Goal: Information Seeking & Learning: Learn about a topic

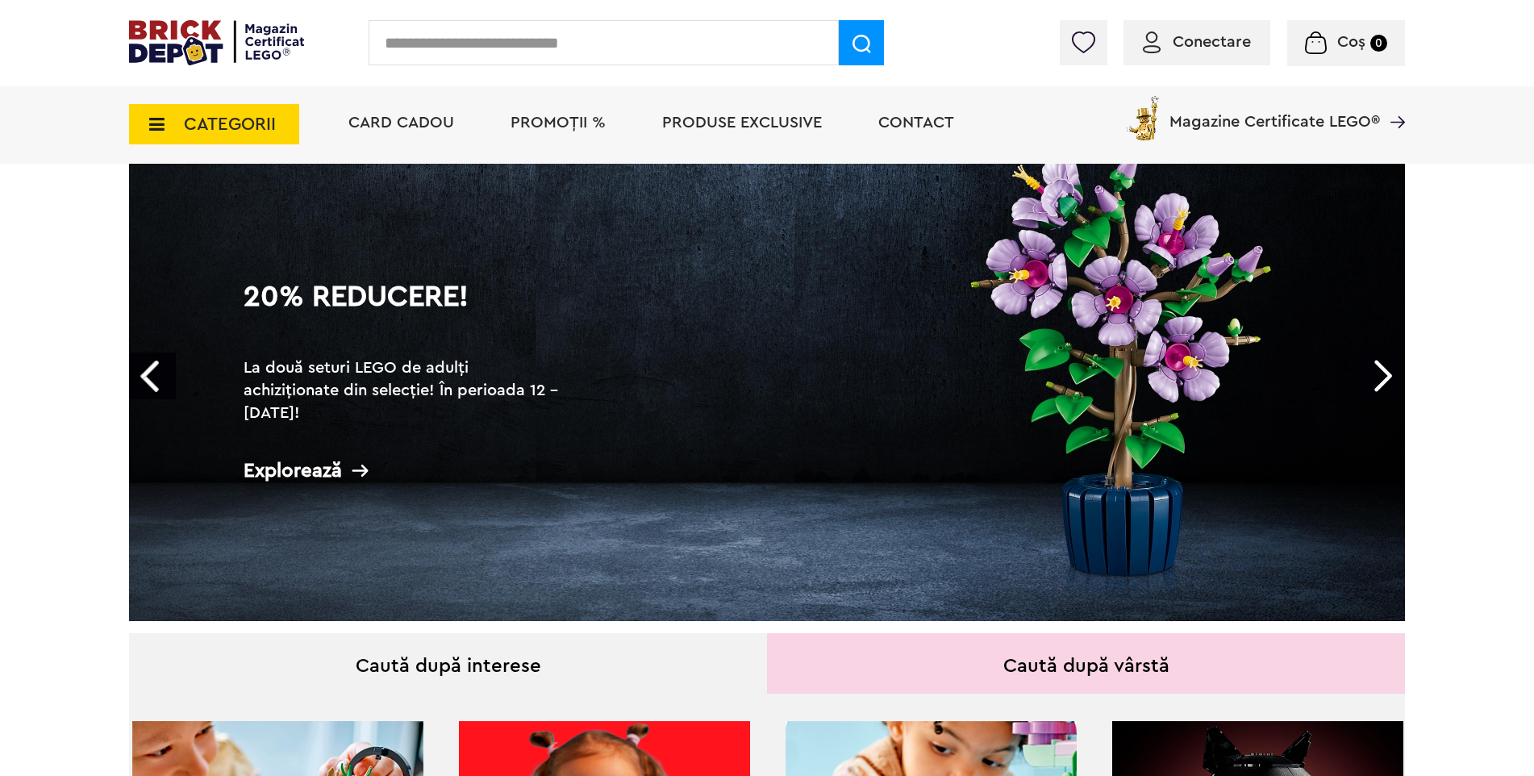
scroll to position [161, 0]
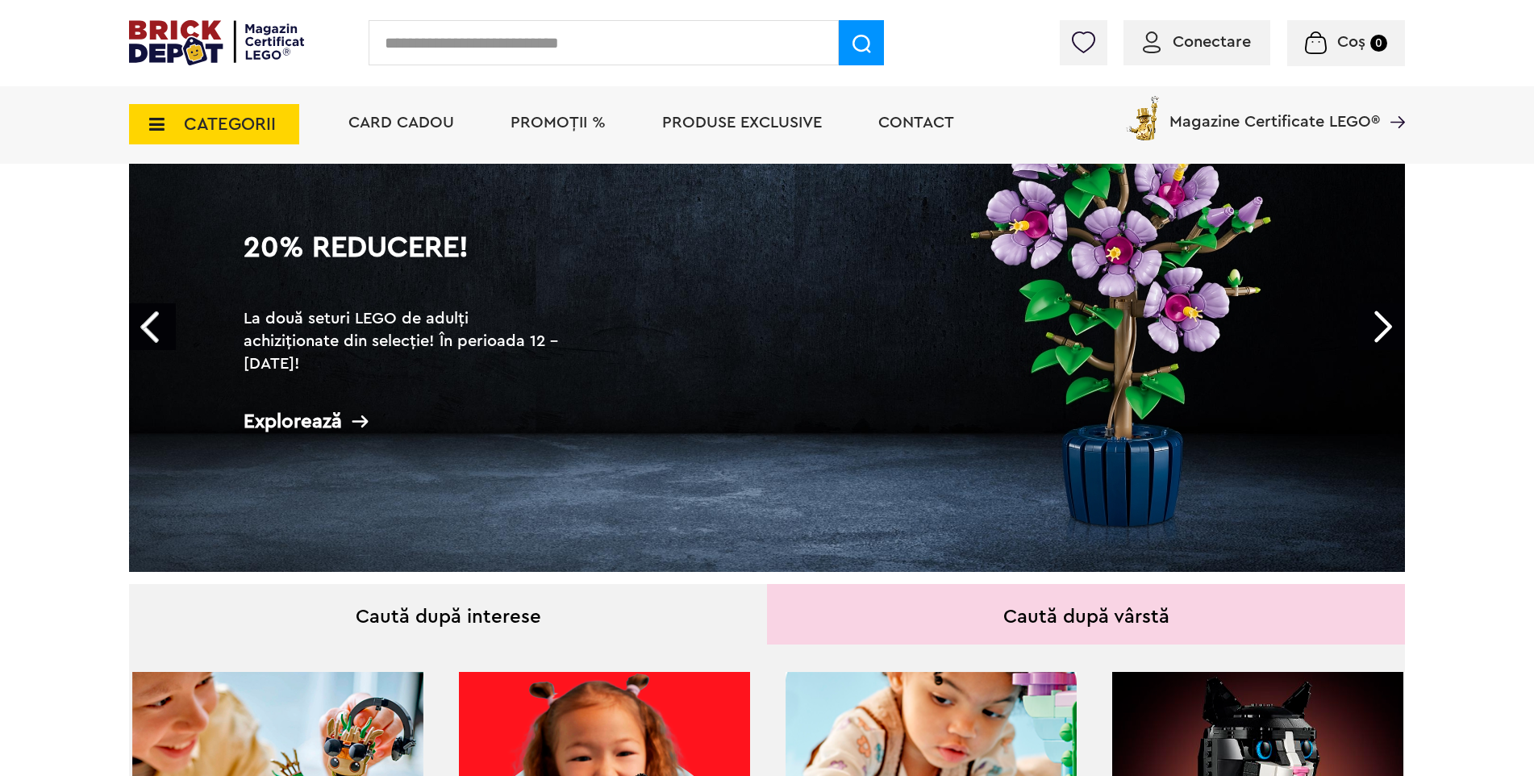
click at [1387, 323] on link "Next" at bounding box center [1381, 326] width 47 height 47
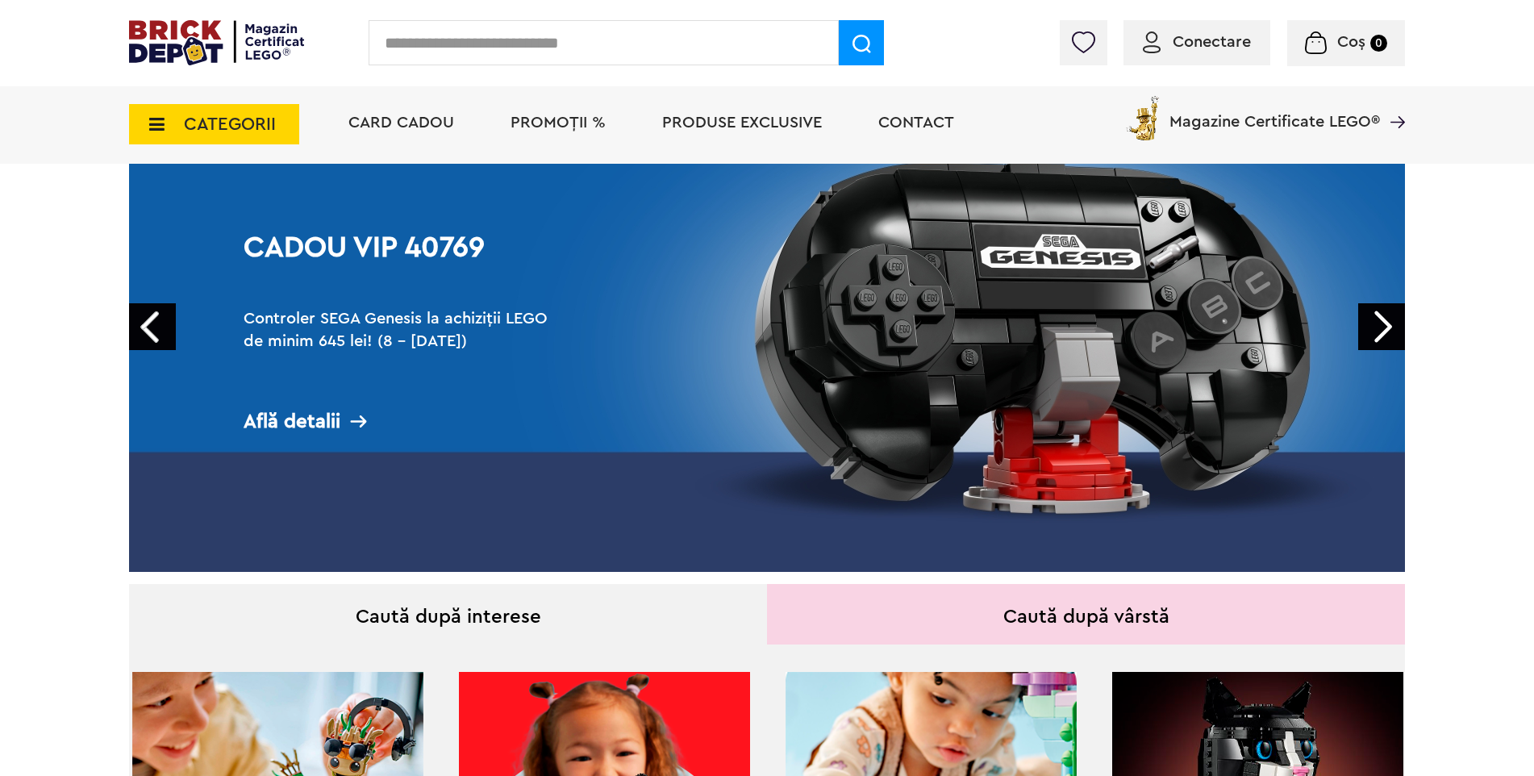
click at [1387, 323] on link "Next" at bounding box center [1381, 326] width 47 height 47
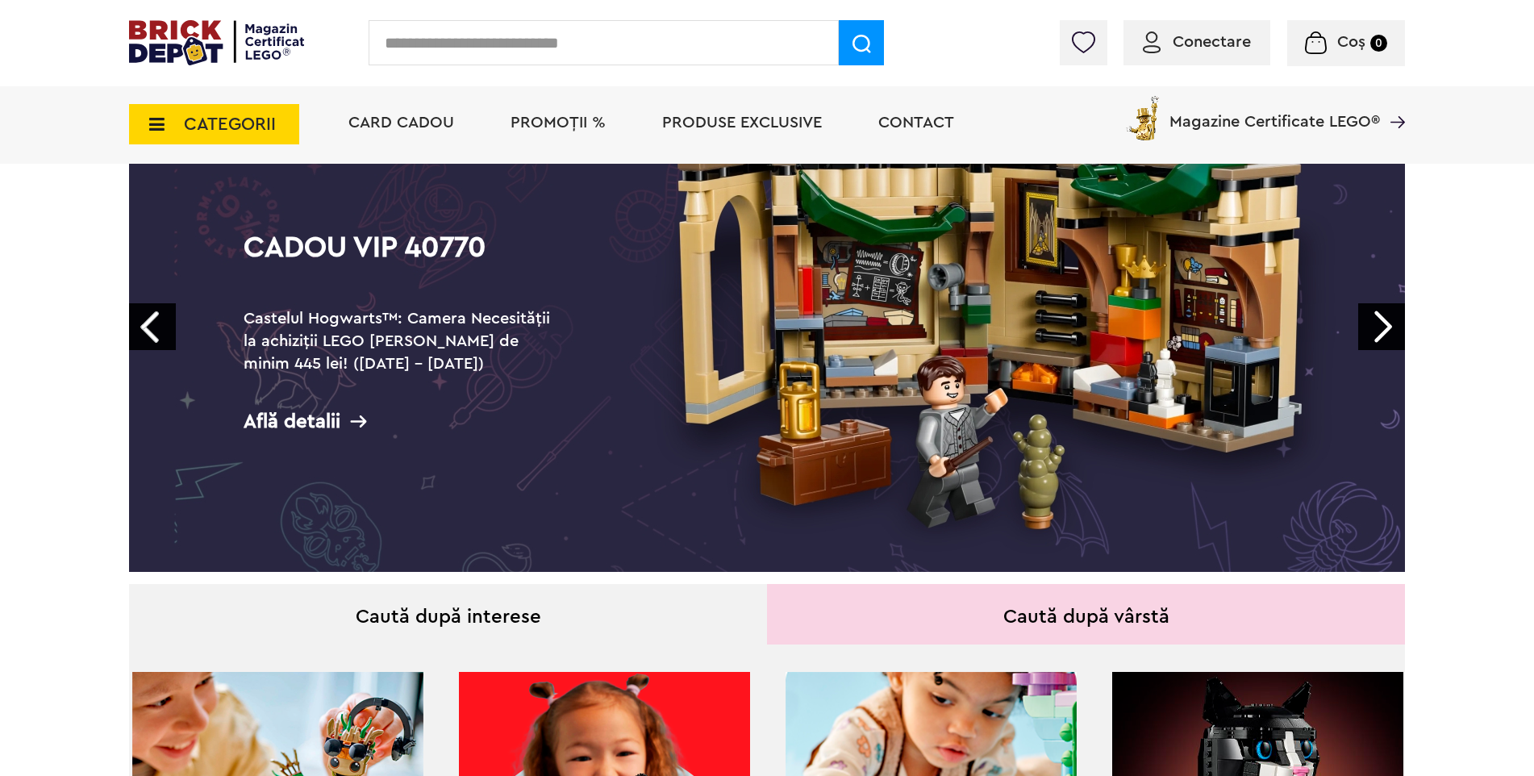
click at [1387, 323] on link "Next" at bounding box center [1381, 326] width 47 height 47
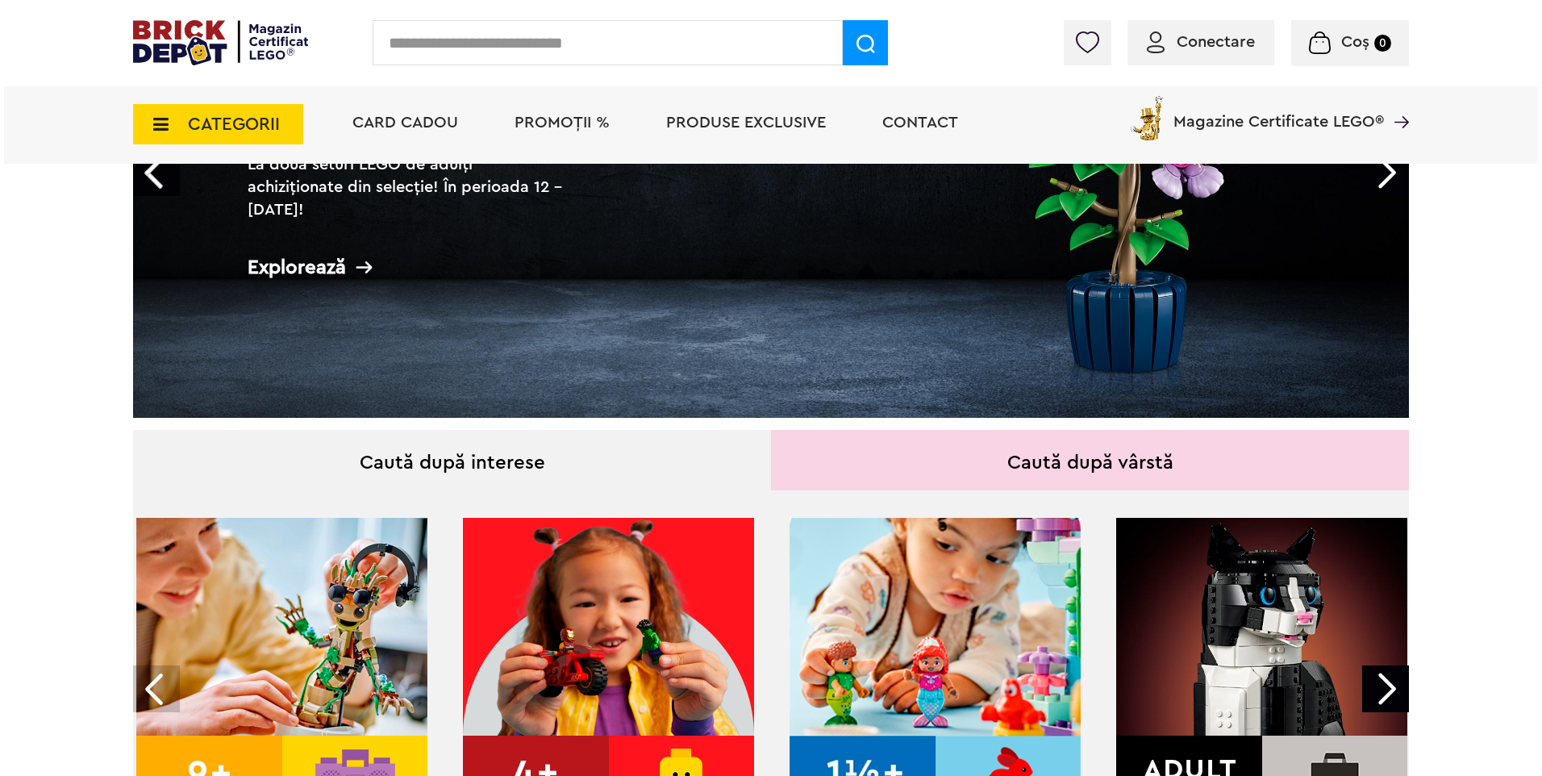
scroll to position [565, 0]
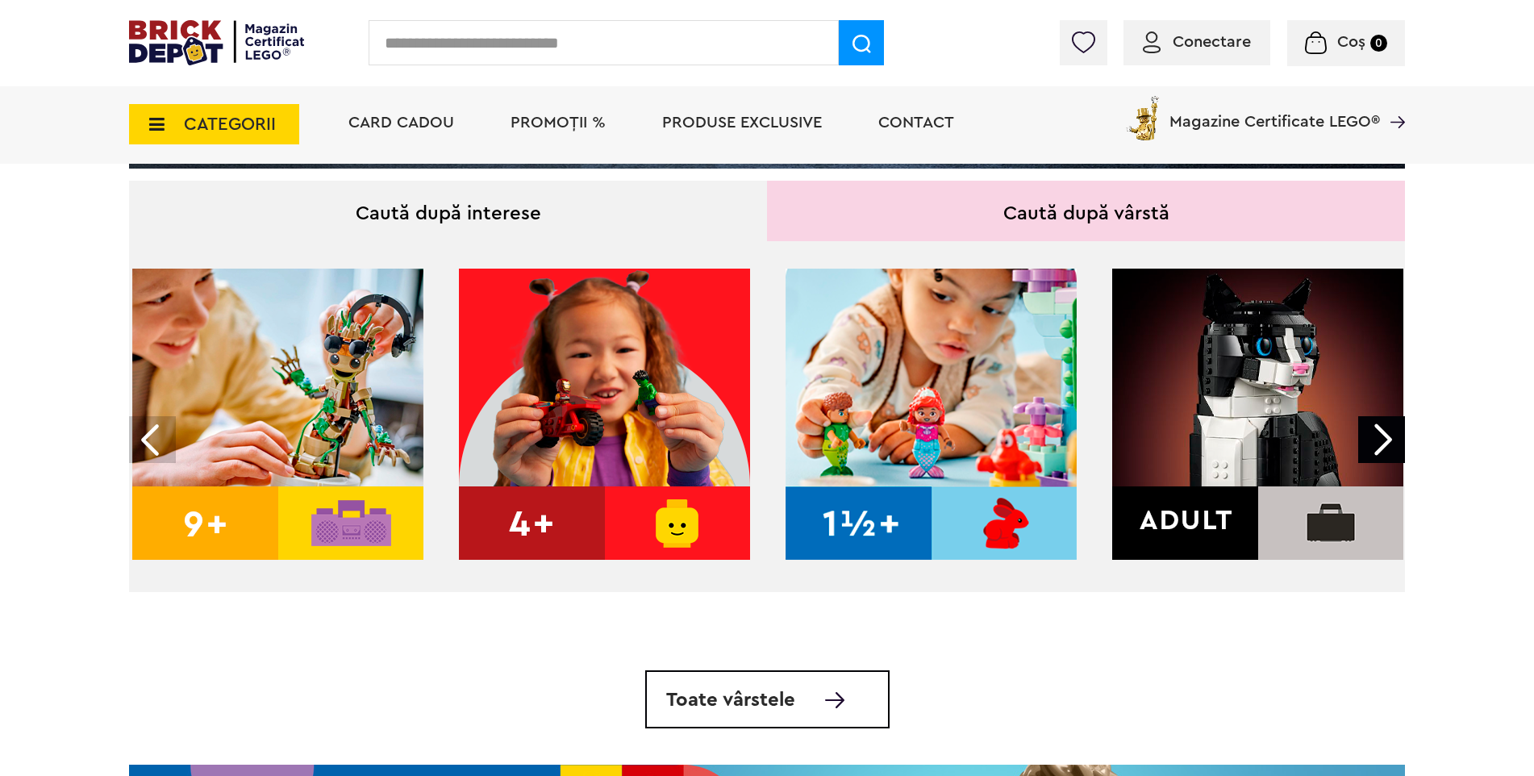
click at [190, 125] on span "CATEGORII" at bounding box center [230, 124] width 92 height 18
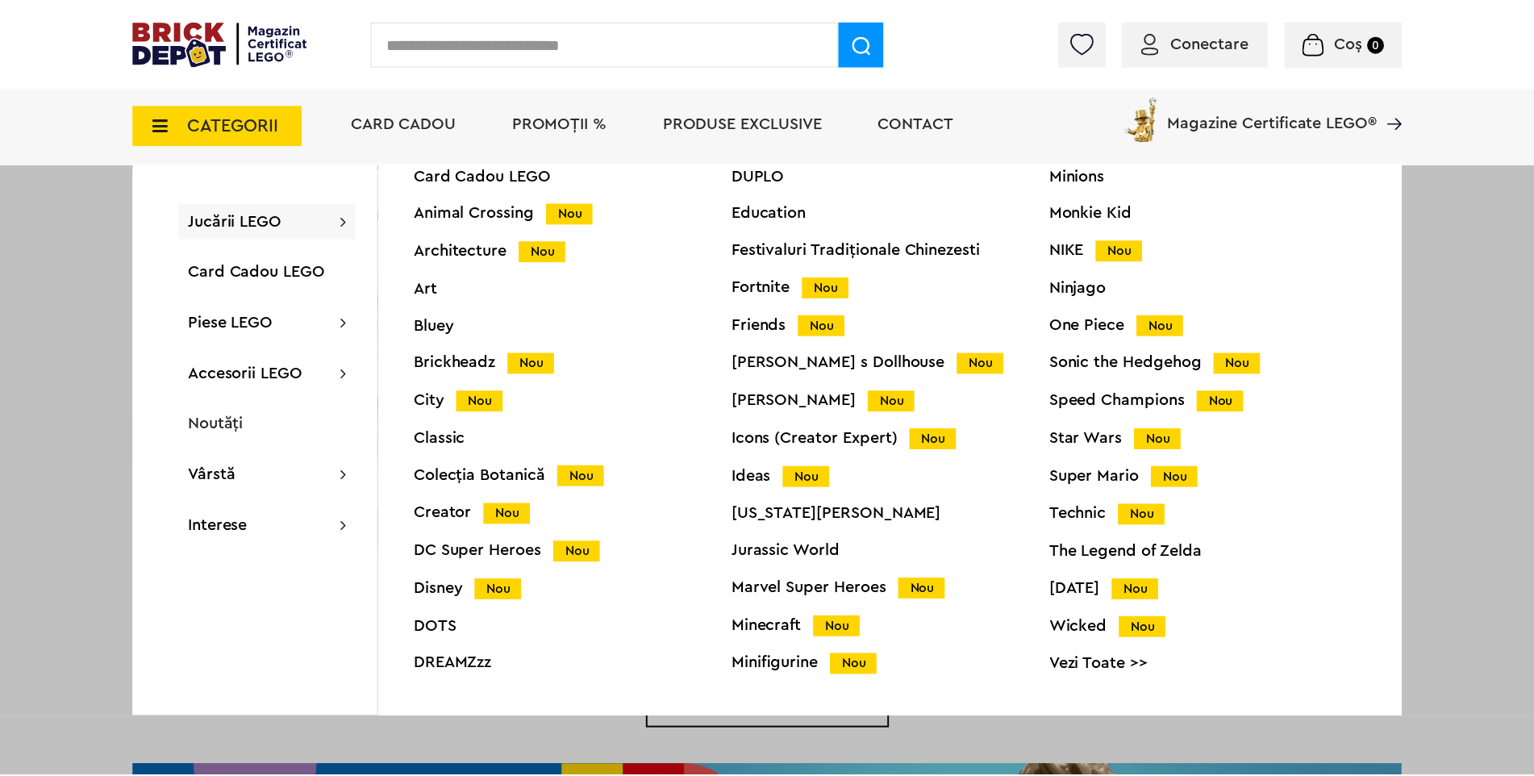
scroll to position [64, 0]
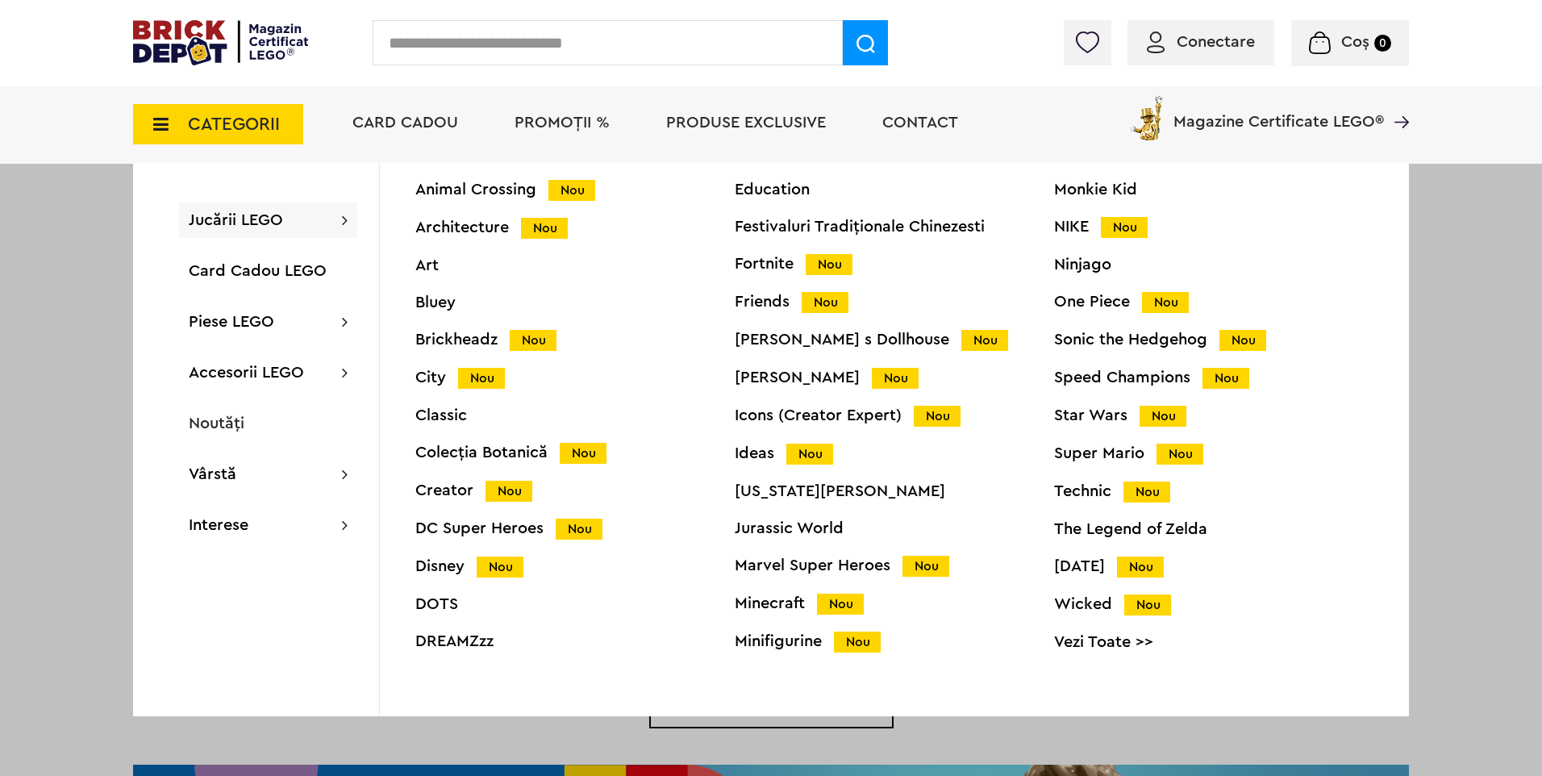
click at [1061, 494] on div "Technic Nou" at bounding box center [1213, 491] width 319 height 17
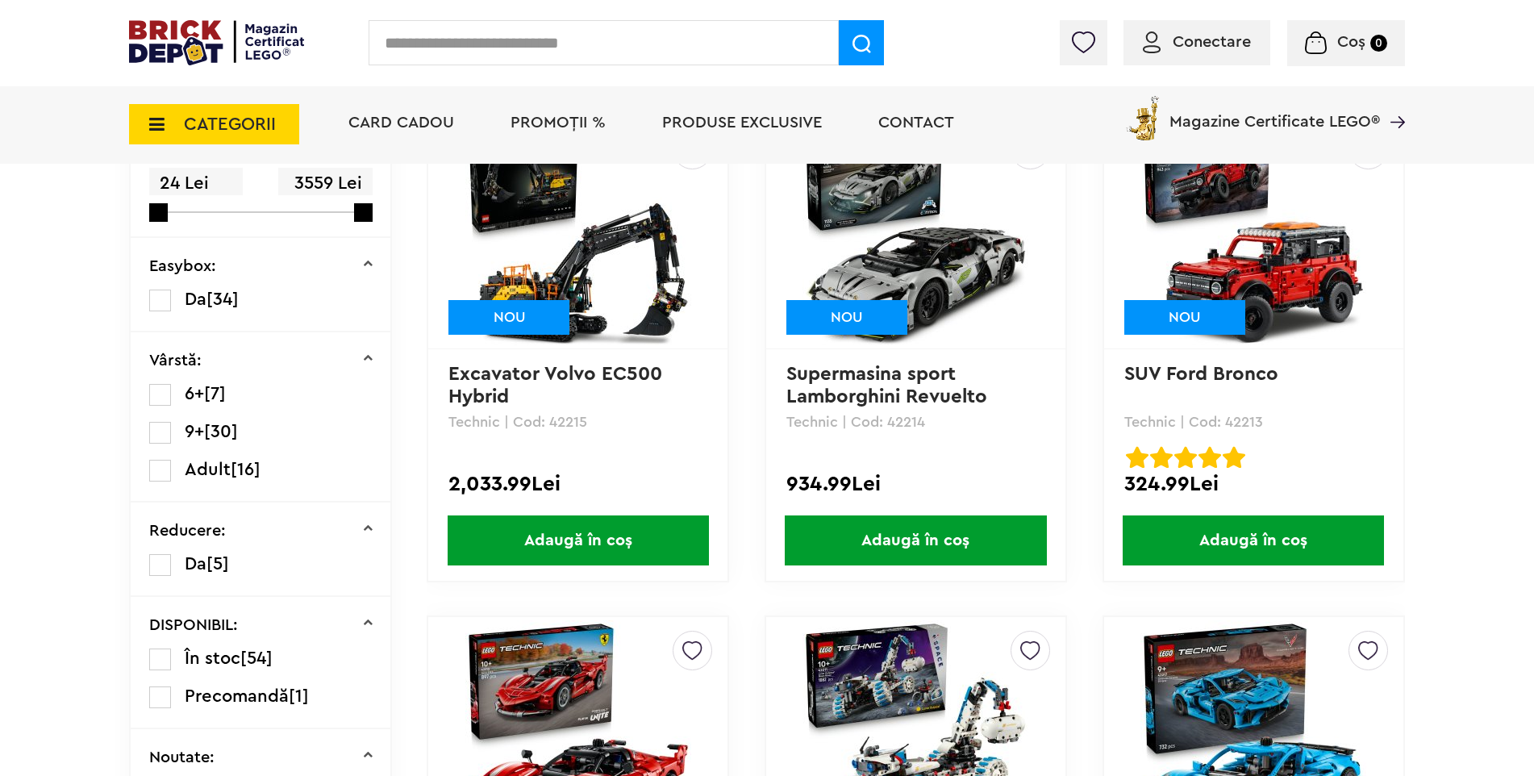
scroll to position [444, 0]
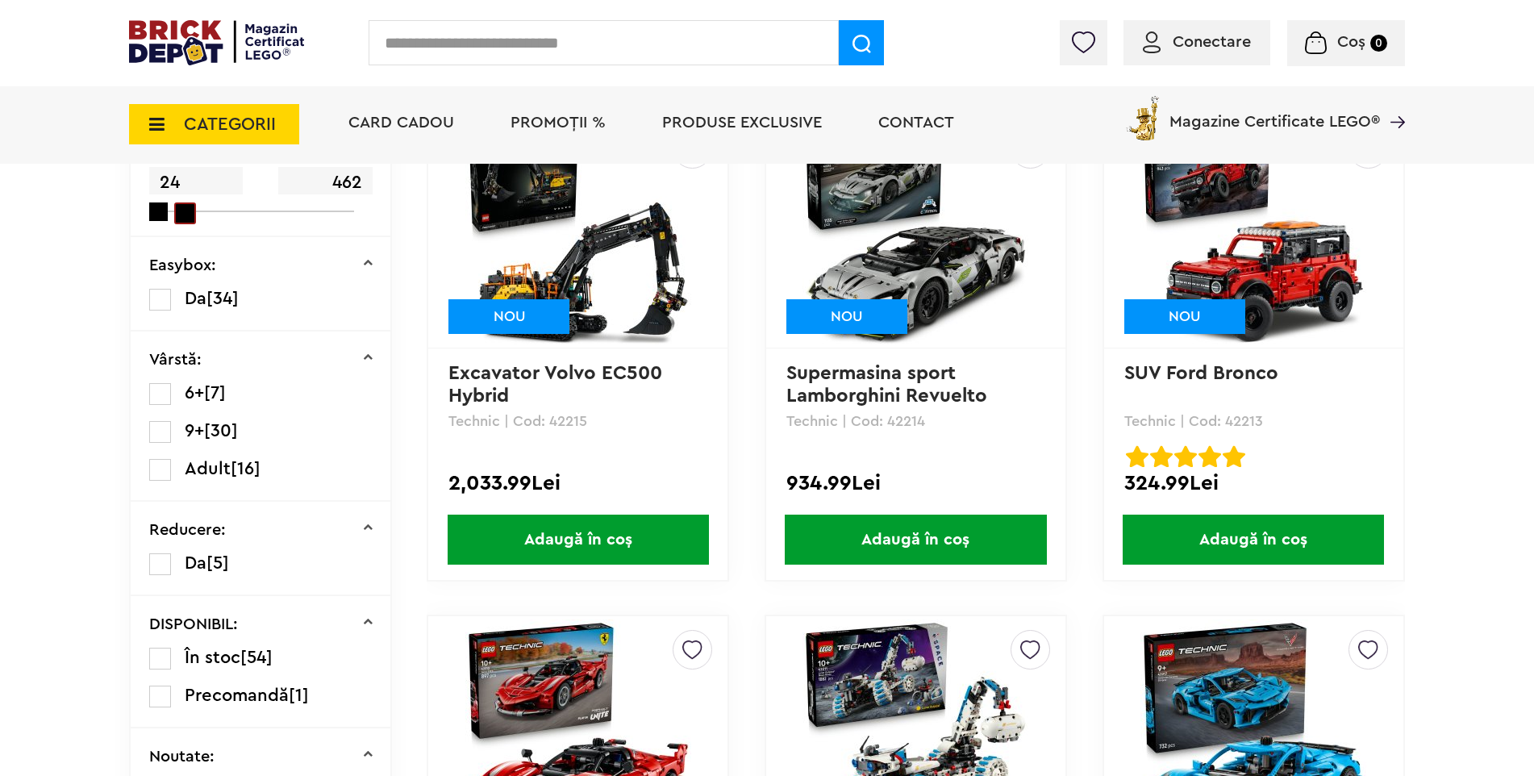
drag, startPoint x: 334, startPoint y: 211, endPoint x: 175, endPoint y: 202, distance: 159.1
click at [175, 202] on div "24 462" at bounding box center [251, 189] width 205 height 46
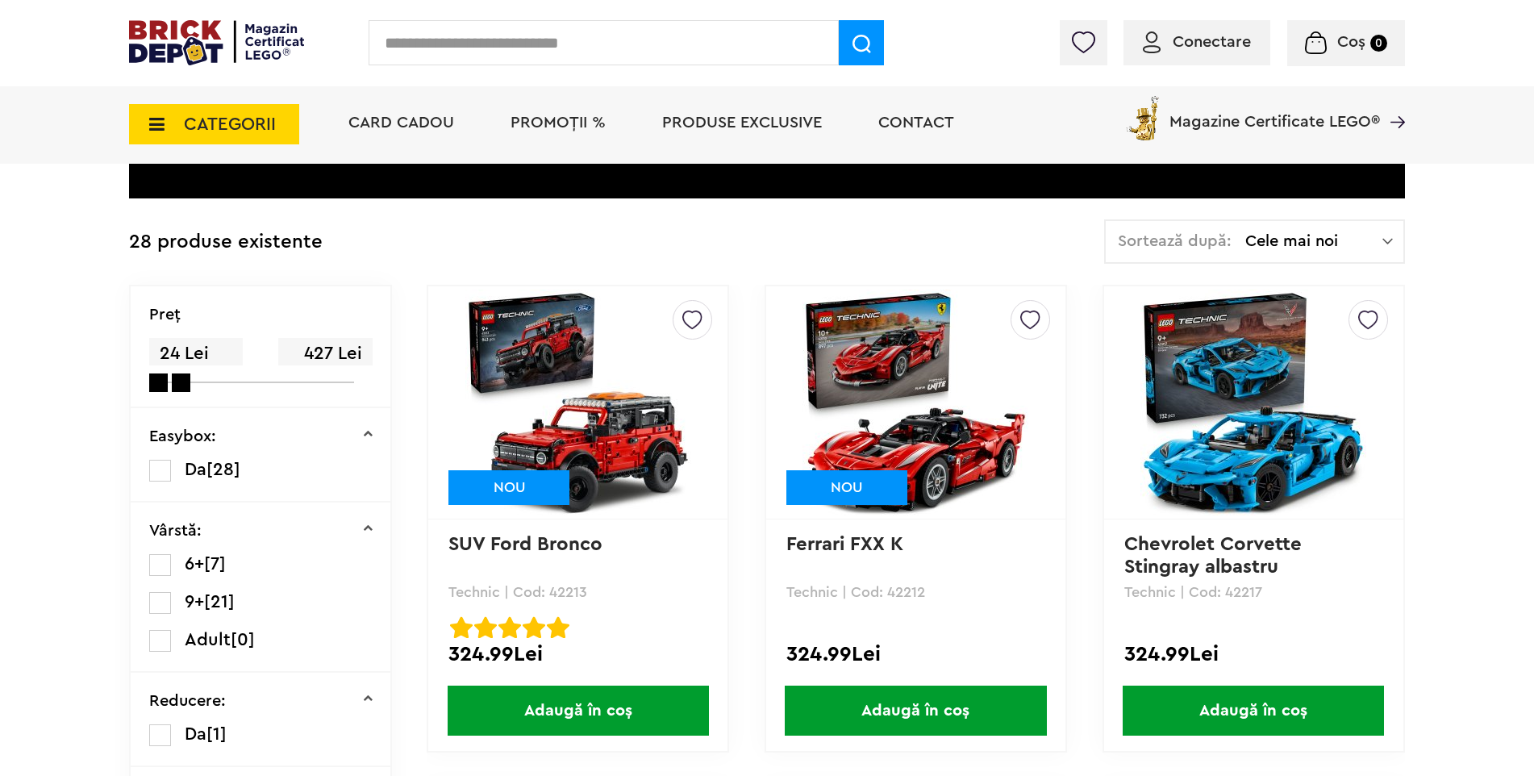
scroll to position [161, 0]
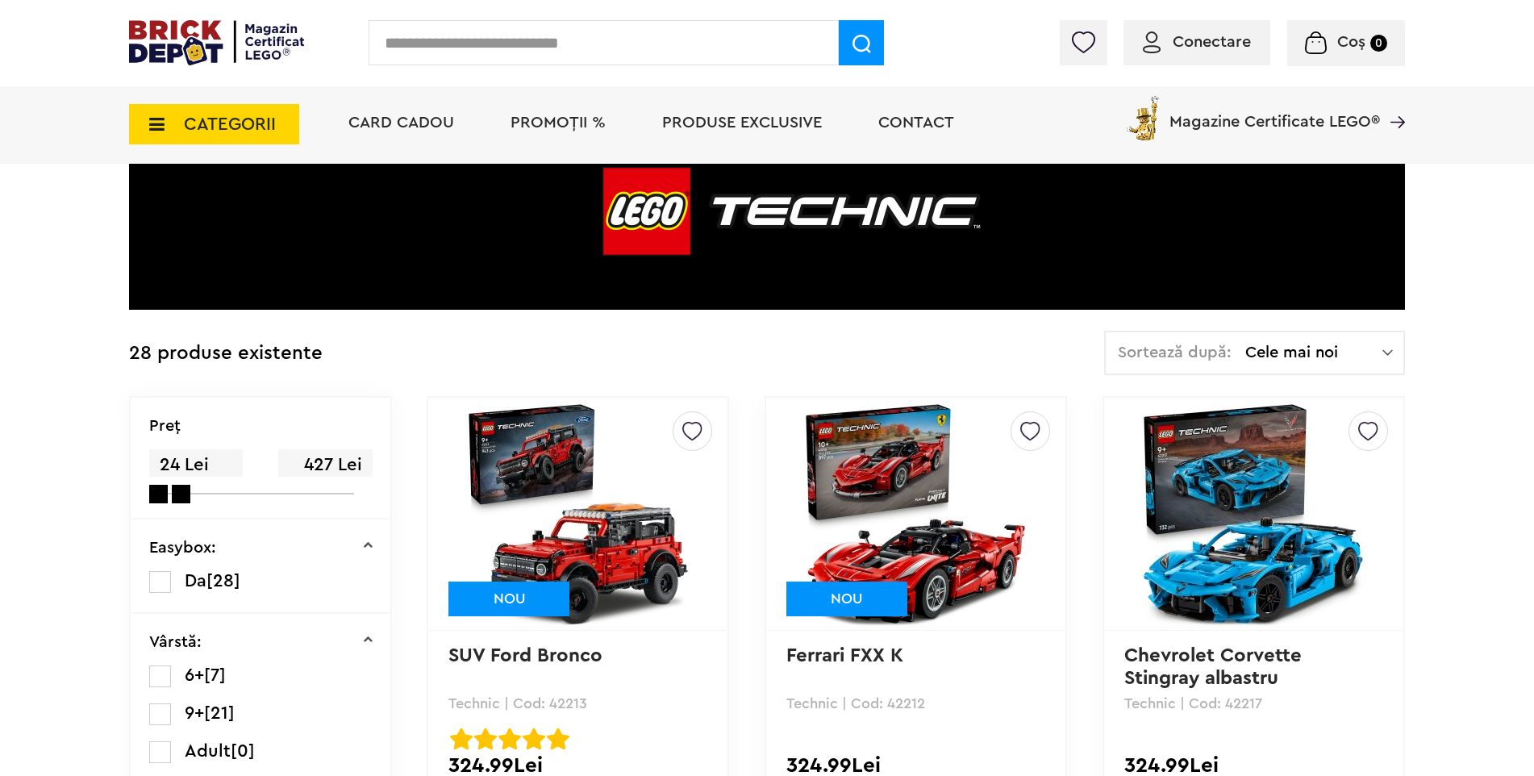
click at [1360, 340] on div "Sortează după: Cele mai noi Cele mai noi Cele mai vechi Cele mai ieftine Cele m…" at bounding box center [1254, 353] width 301 height 44
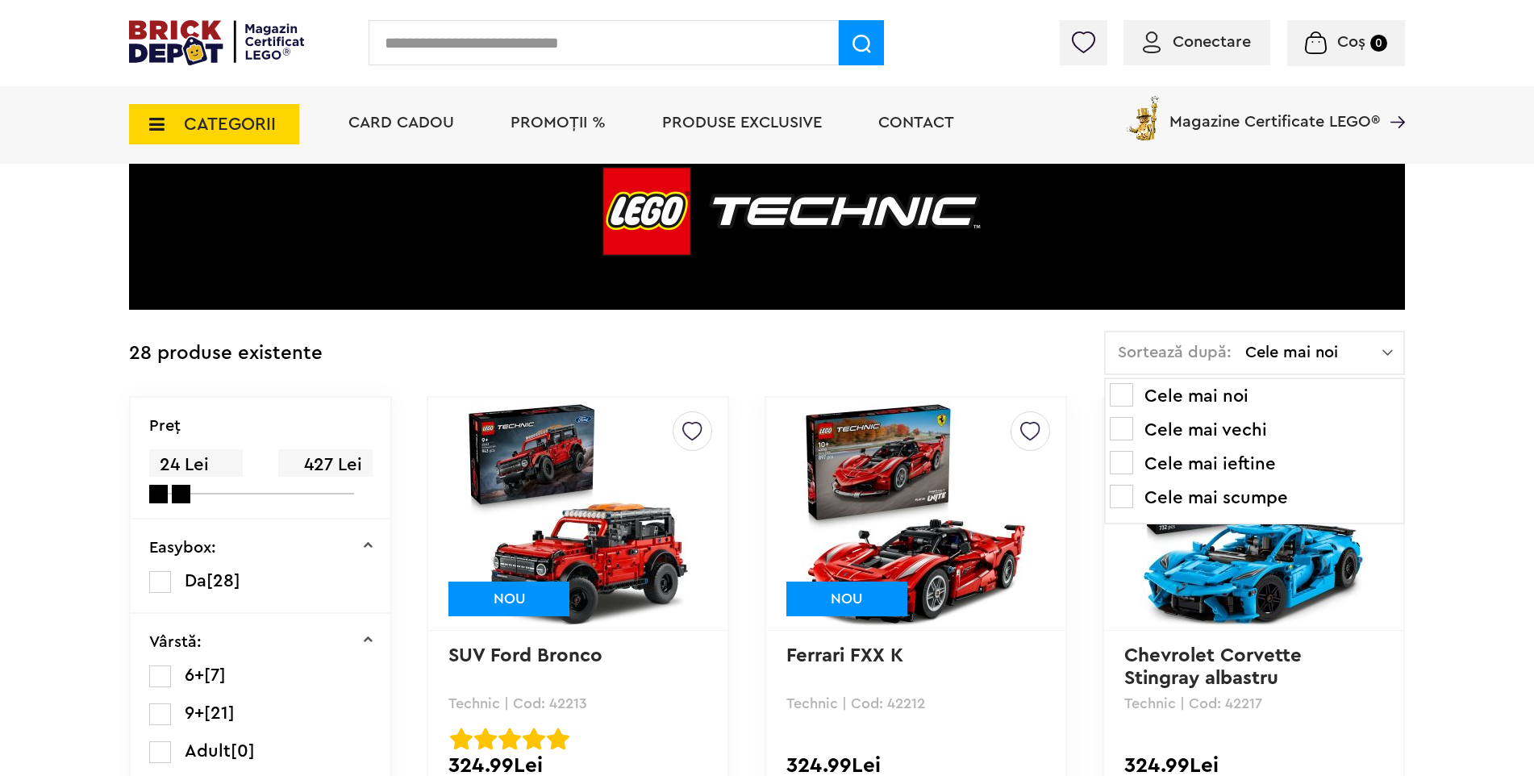
click at [1238, 455] on li "Cele mai ieftine" at bounding box center [1255, 464] width 290 height 26
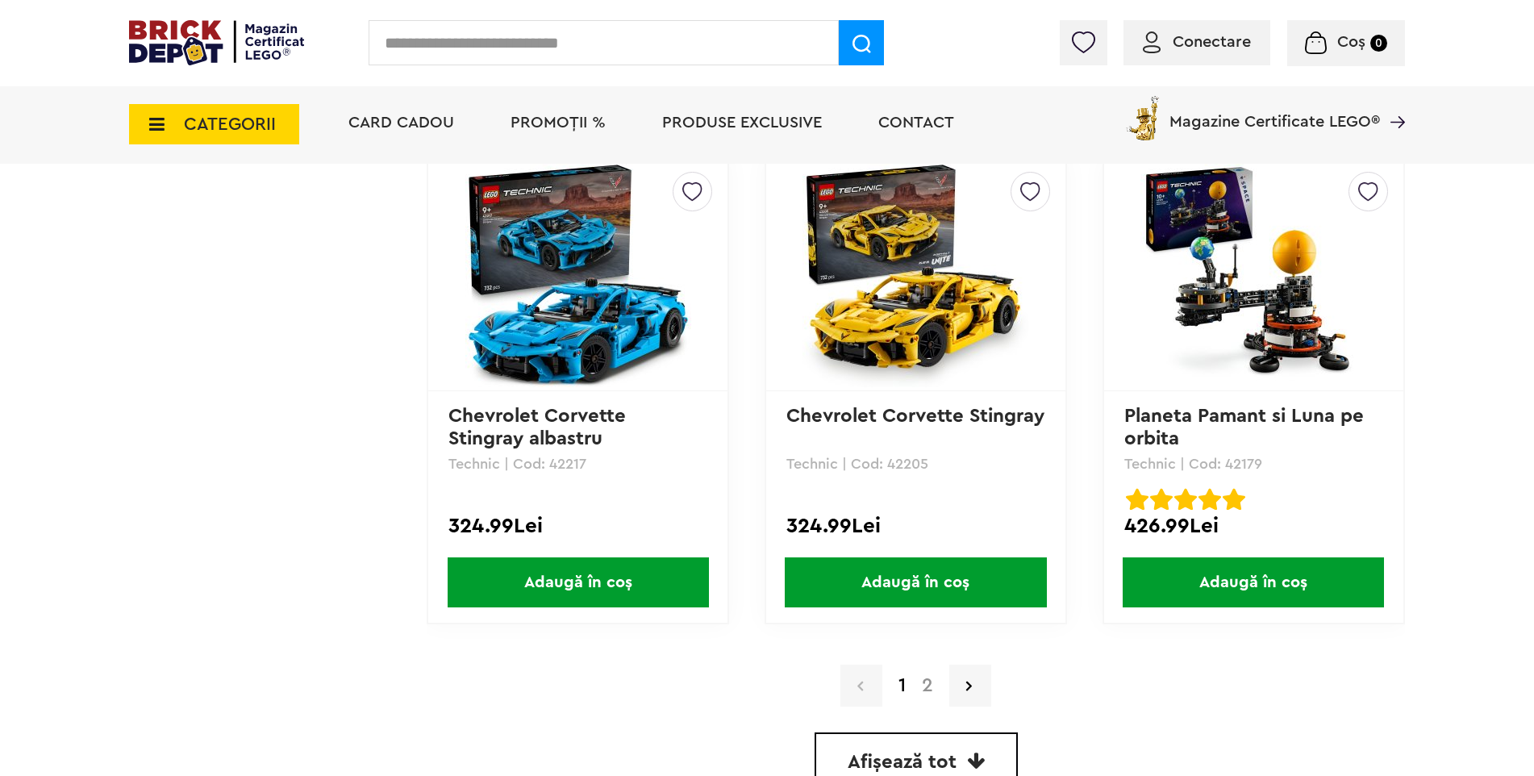
scroll to position [4436, 0]
